Goal: Information Seeking & Learning: Learn about a topic

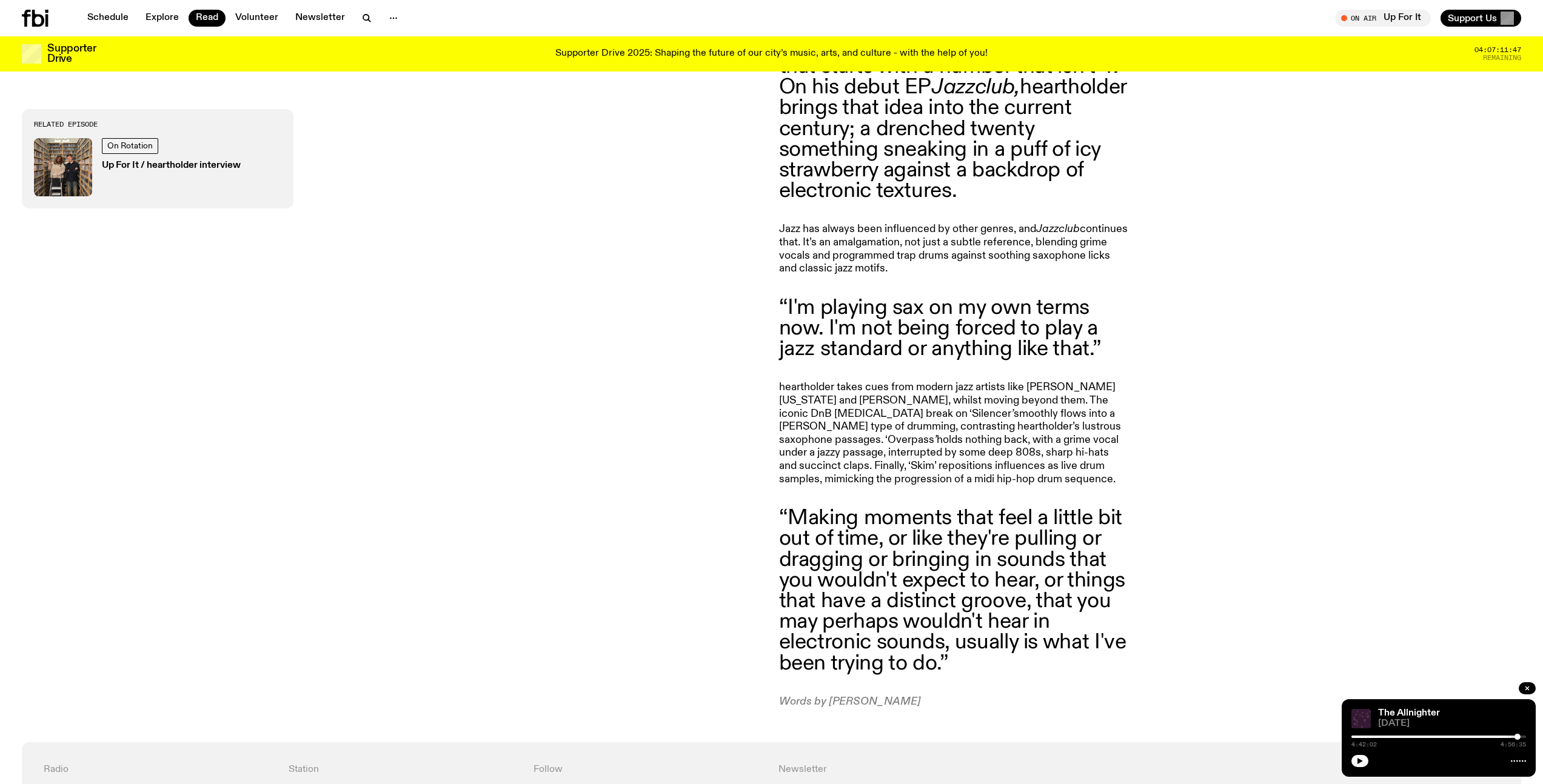
scroll to position [1019, 0]
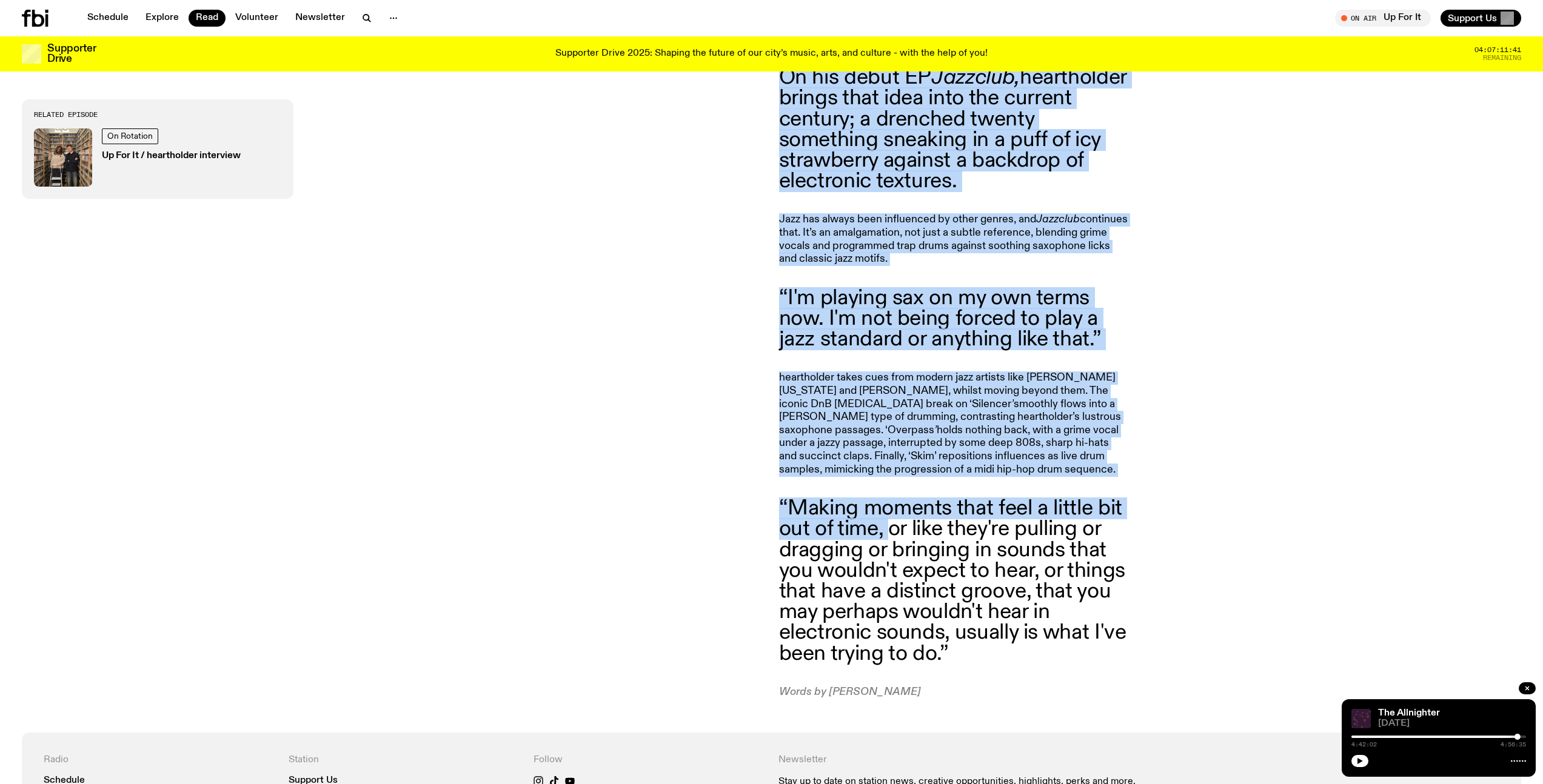
drag, startPoint x: 759, startPoint y: 500, endPoint x: 887, endPoint y: 533, distance: 132.2
click at [887, 533] on blockquote "“Making moments that feel a little bit out of time, or like they're pulling or …" at bounding box center [954, 581] width 350 height 166
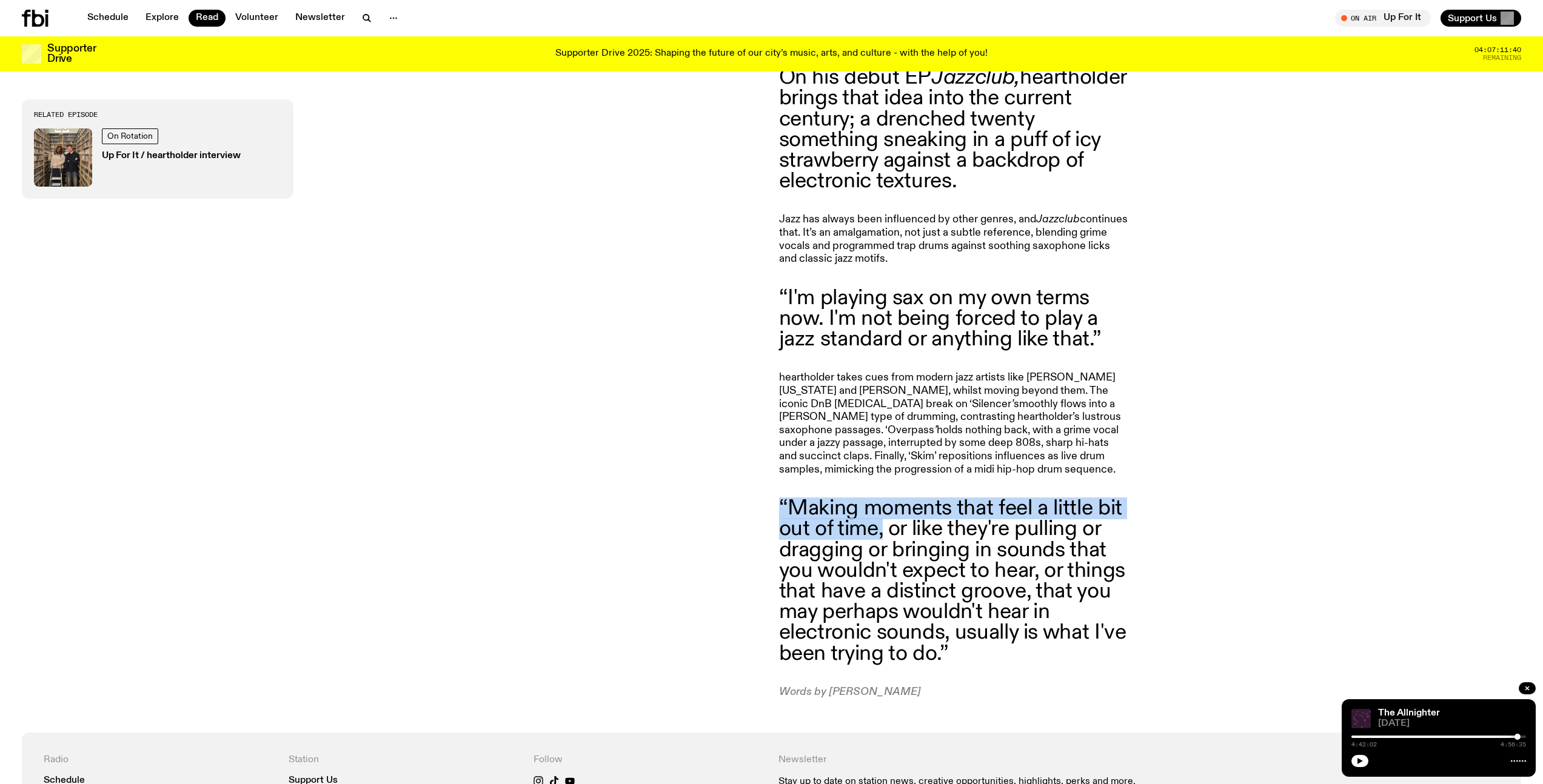
drag, startPoint x: 884, startPoint y: 531, endPoint x: 779, endPoint y: 507, distance: 107.7
click at [779, 507] on blockquote "“Making moments that feel a little bit out of time, or like they're pulling or …" at bounding box center [954, 581] width 350 height 166
copy blockquote "“Making moments that feel a little bit out of time,"
click at [948, 540] on blockquote "“Making moments that feel a little bit out of time, or like they're pulling or …" at bounding box center [954, 581] width 350 height 166
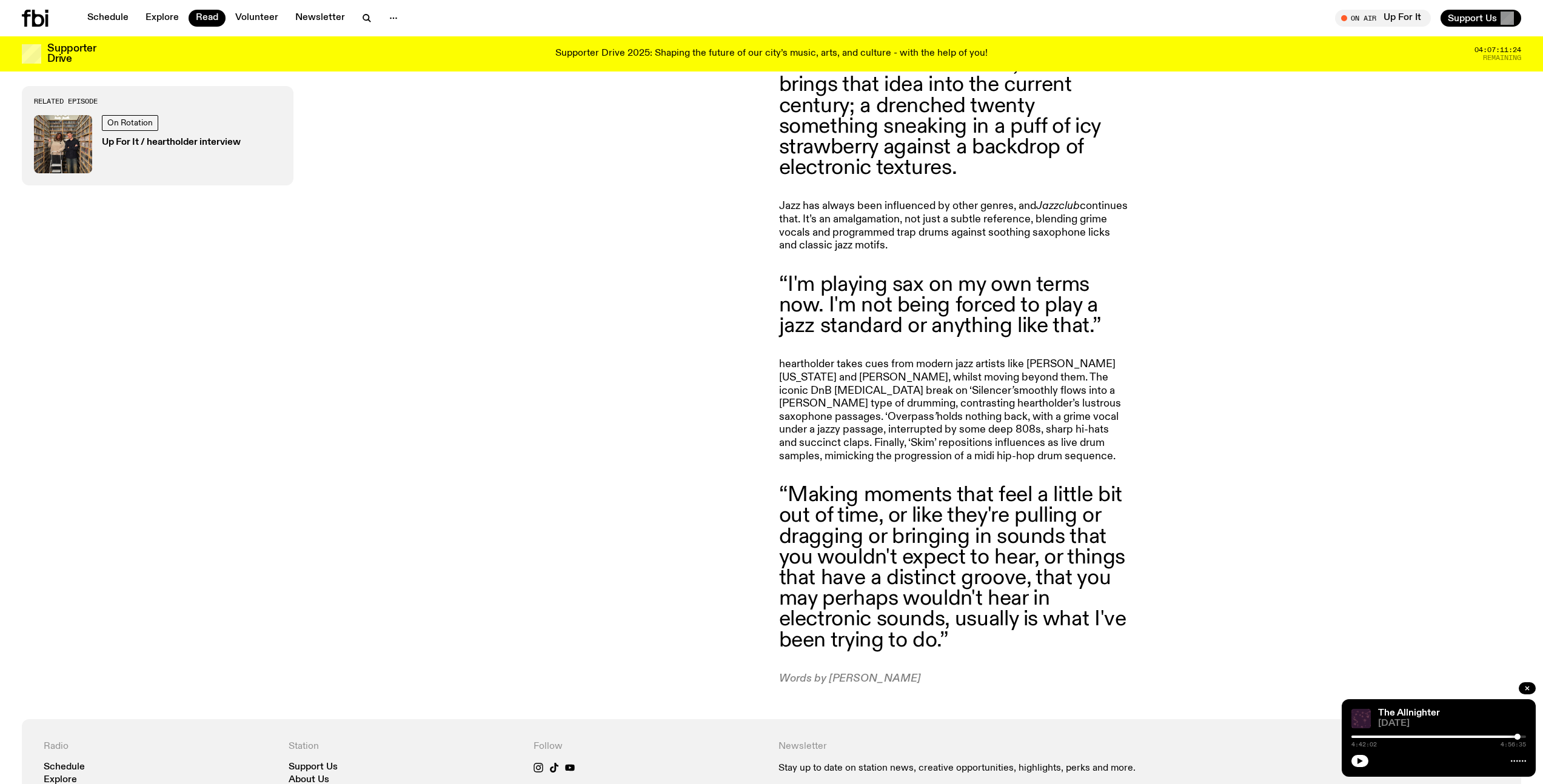
scroll to position [1032, 0]
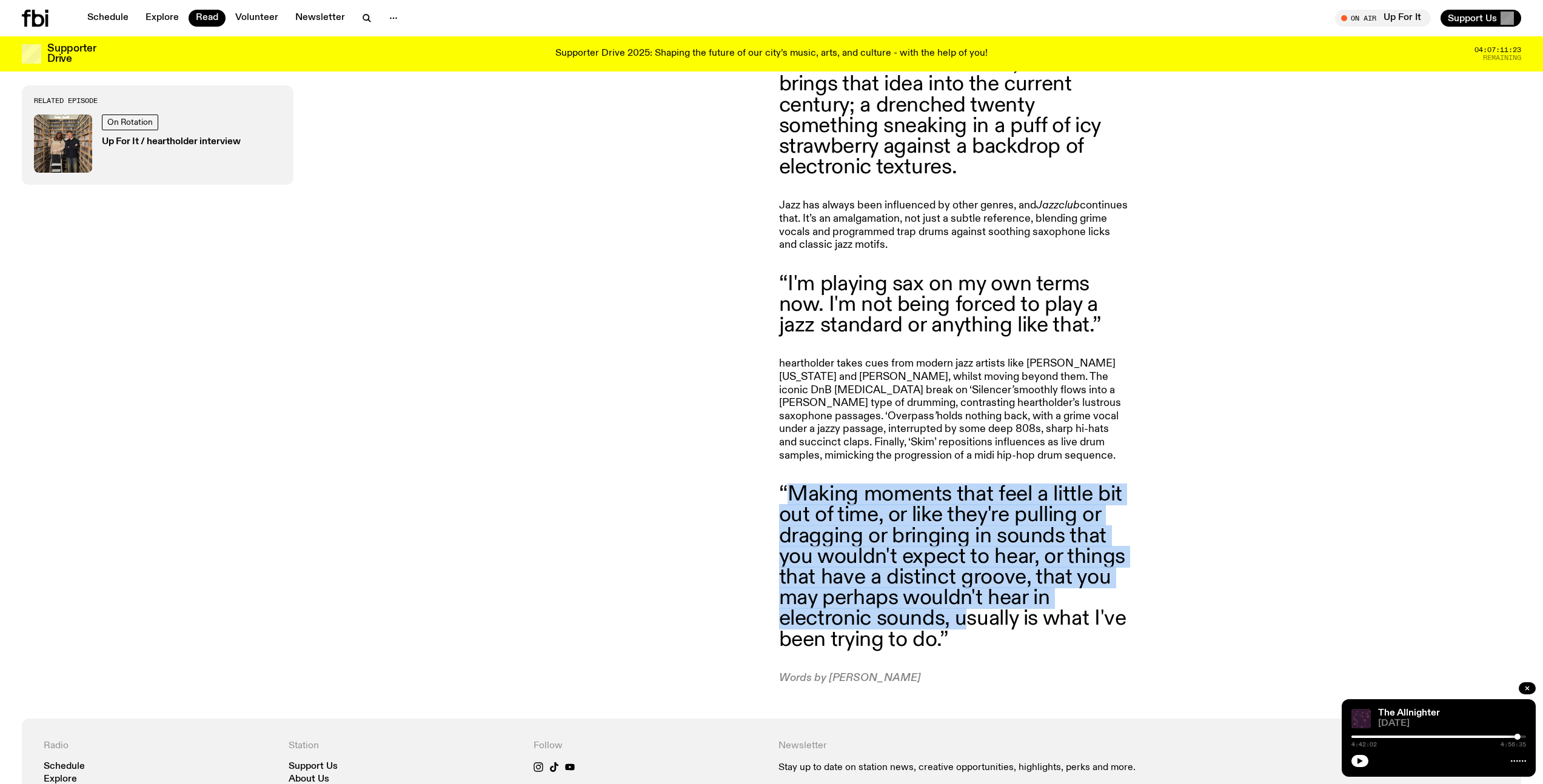
drag, startPoint x: 931, startPoint y: 605, endPoint x: 791, endPoint y: 494, distance: 178.7
click at [791, 494] on blockquote "“Making moments that feel a little bit out of time, or like they're pulling or …" at bounding box center [954, 567] width 350 height 166
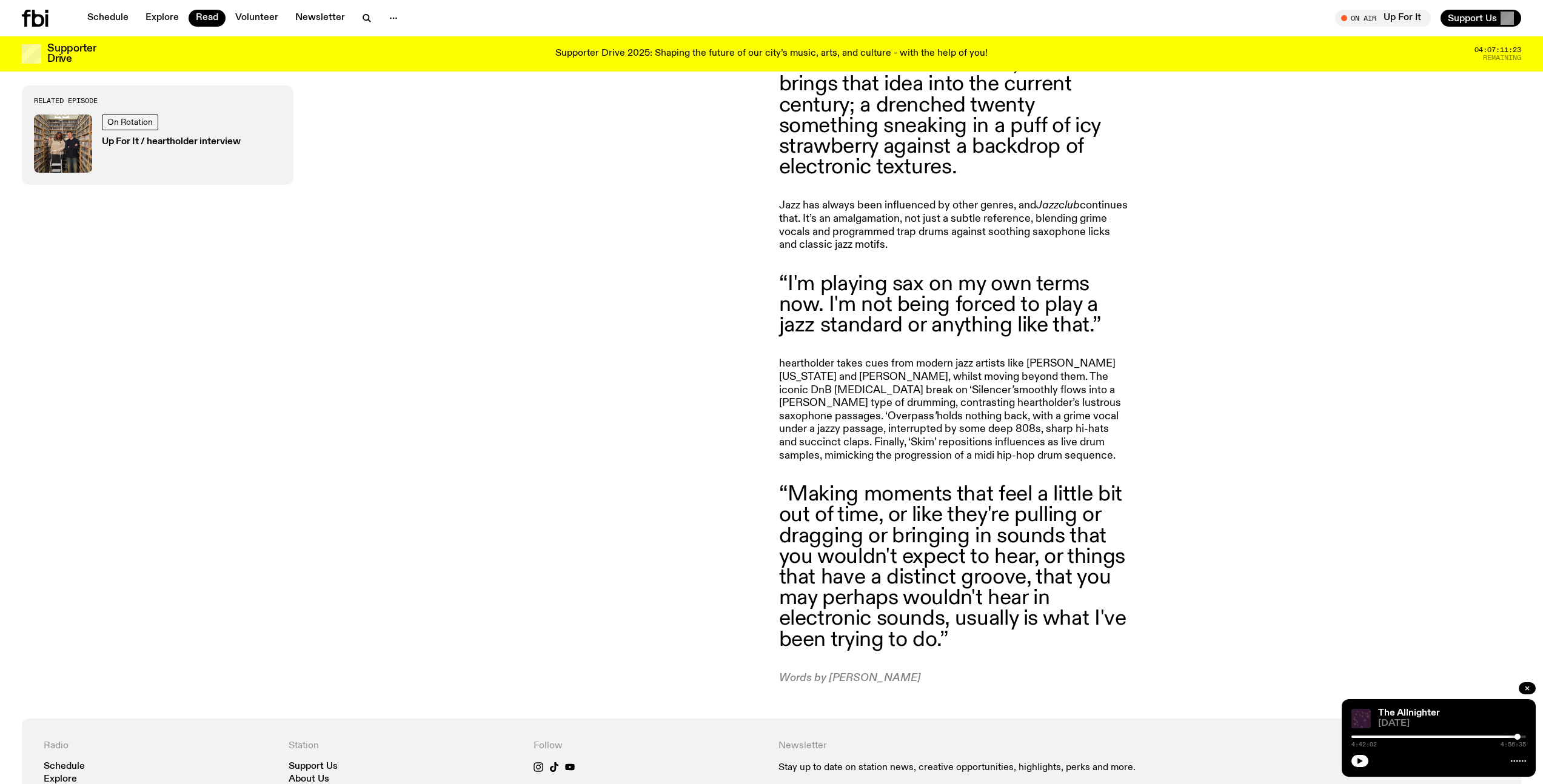
click at [777, 480] on div "Picture a jazz club: filled with cigarette smoke and sweaty, buttoned down play…" at bounding box center [772, 318] width 1543 height 803
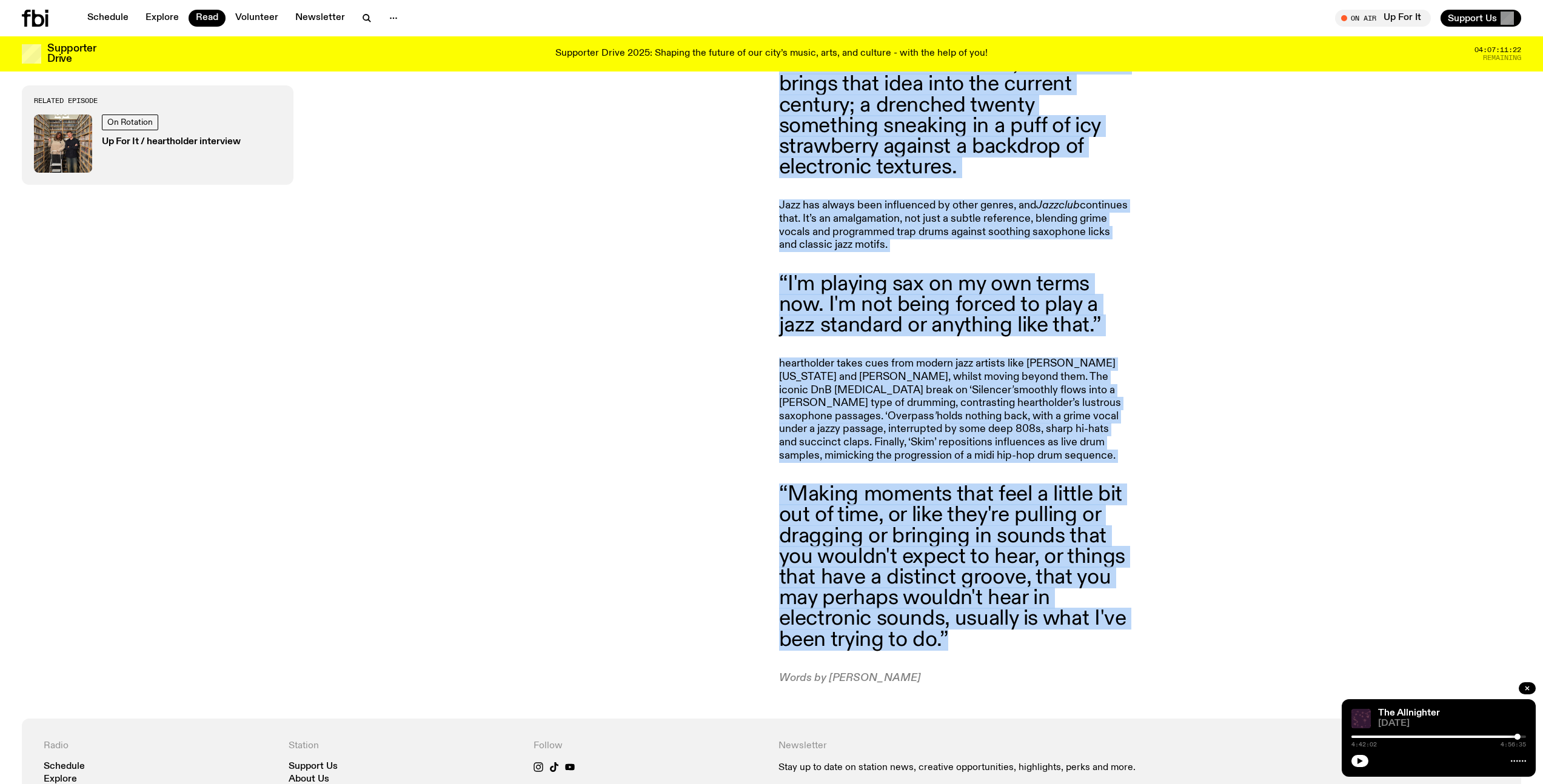
drag, startPoint x: 772, startPoint y: 483, endPoint x: 958, endPoint y: 640, distance: 243.4
click at [958, 640] on blockquote "“Making moments that feel a little bit out of time, or like they're pulling or …" at bounding box center [954, 567] width 350 height 166
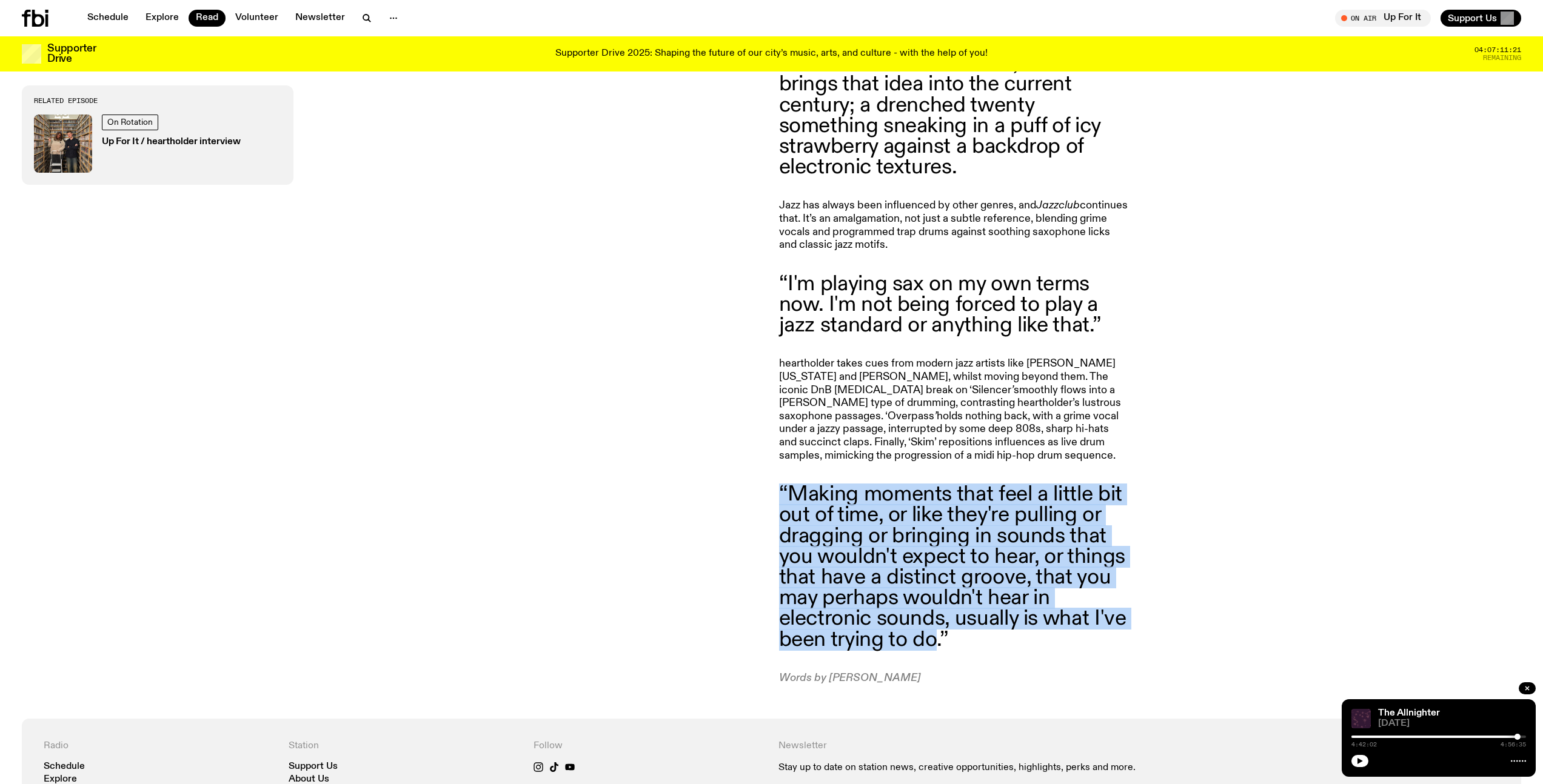
drag, startPoint x: 860, startPoint y: 604, endPoint x: 773, endPoint y: 491, distance: 142.6
click at [773, 491] on div "Picture a jazz club: filled with cigarette smoke and sweaty, buttoned down play…" at bounding box center [772, 318] width 1543 height 803
copy blockquote "“Making moments that feel a little bit out of time, or like they're pulling or …"
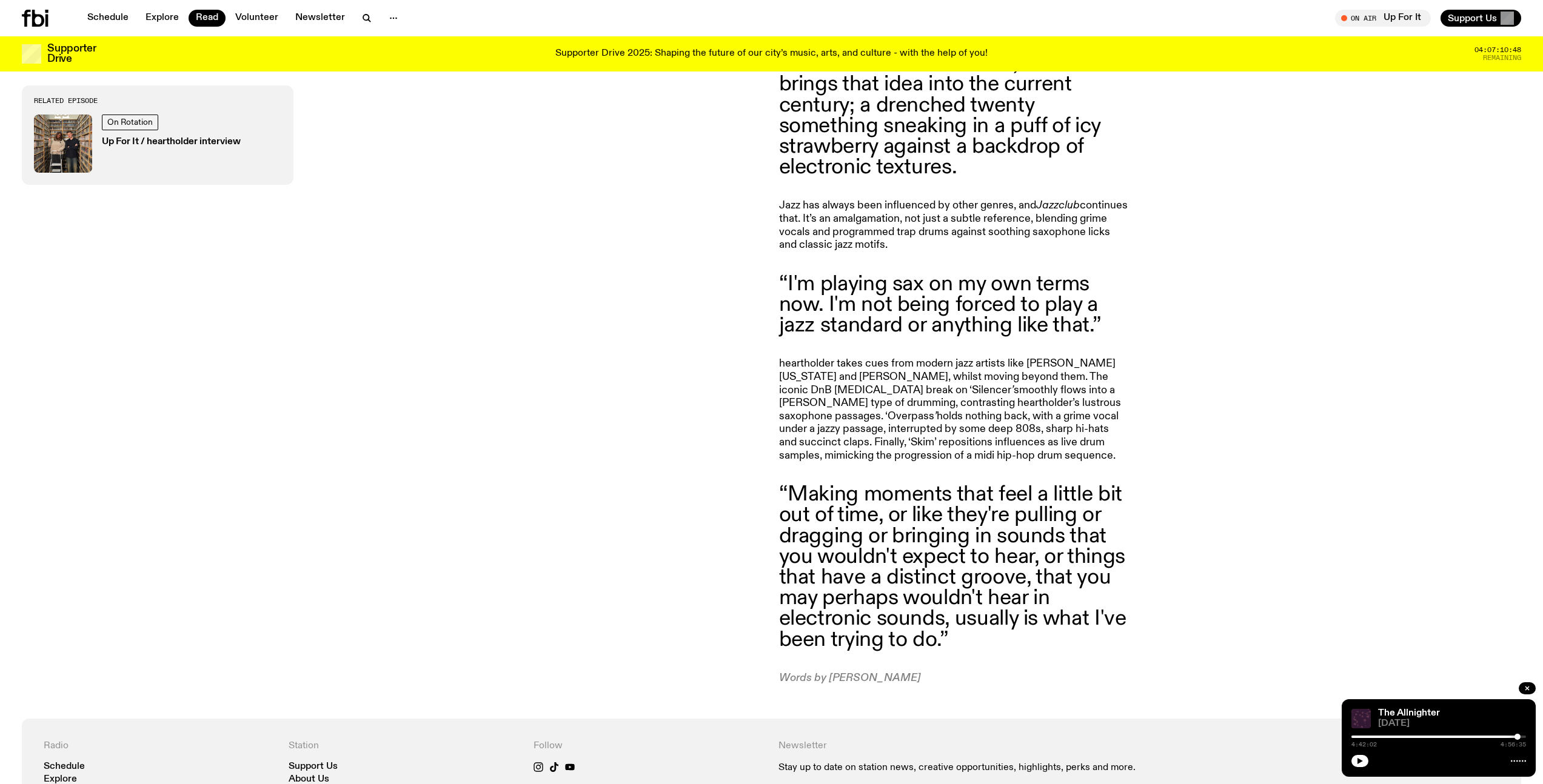
click at [736, 259] on div "Related Episode On Rotation Up For It / heartholder interview" at bounding box center [393, 385] width 742 height 599
